Goal: Task Accomplishment & Management: Use online tool/utility

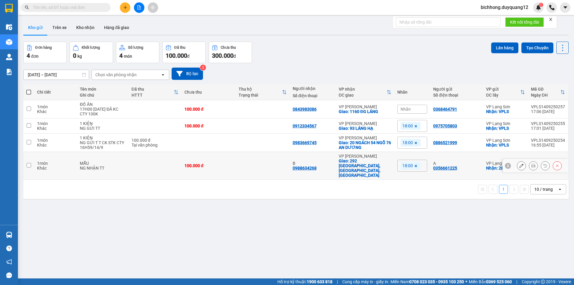
click at [30, 163] on input "checkbox" at bounding box center [29, 165] width 4 height 4
checkbox input "true"
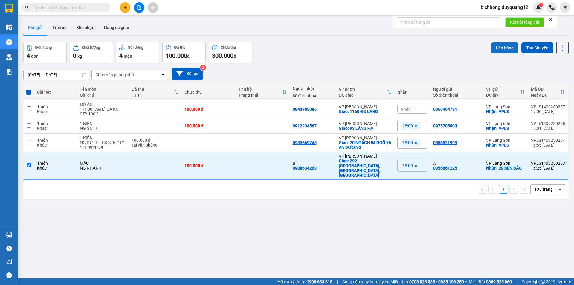
click at [503, 49] on button "Lên hàng" at bounding box center [504, 47] width 27 height 11
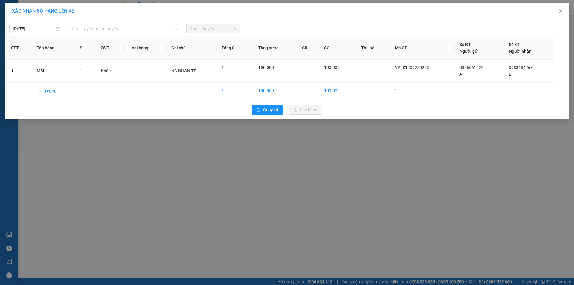
click at [143, 30] on span "Chọn tuyến - nhóm tuyến" at bounding box center [125, 28] width 106 height 9
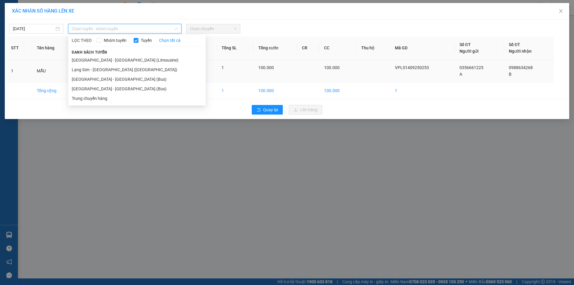
drag, startPoint x: 113, startPoint y: 89, endPoint x: 161, endPoint y: 73, distance: 50.6
click at [115, 88] on li "Lạng Sơn - Hà Nội (Bus)" at bounding box center [136, 89] width 137 height 10
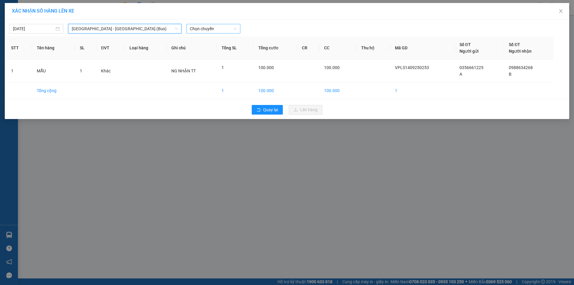
click at [206, 31] on span "Chọn chuyến" at bounding box center [213, 28] width 47 height 9
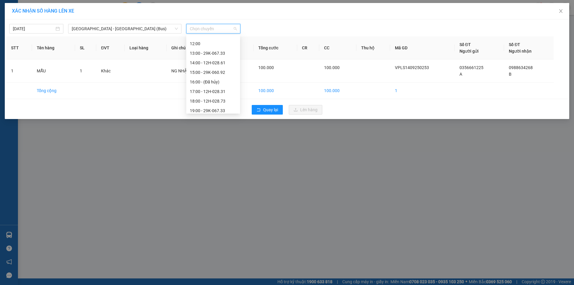
scroll to position [86, 0]
click at [217, 98] on div "18:00 - 12H-028.73" at bounding box center [213, 98] width 47 height 7
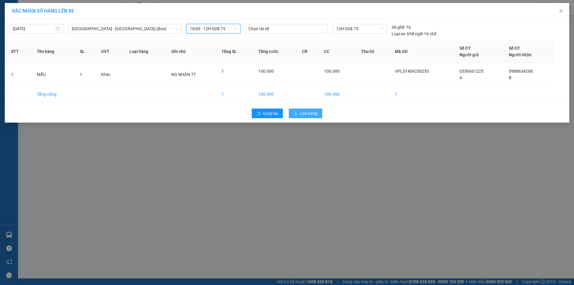
click at [304, 114] on span "Lên hàng" at bounding box center [308, 113] width 17 height 7
